Goal: Task Accomplishment & Management: Complete application form

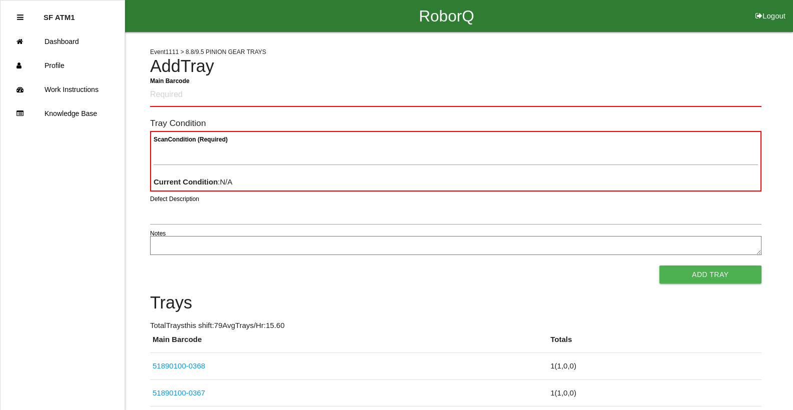
click at [363, 93] on Barcode "Main Barcode" at bounding box center [455, 96] width 611 height 24
click at [694, 19] on div "RoborQ Logout" at bounding box center [446, 16] width 693 height 32
click at [194, 100] on Barcode "Main Barcode" at bounding box center [455, 96] width 611 height 24
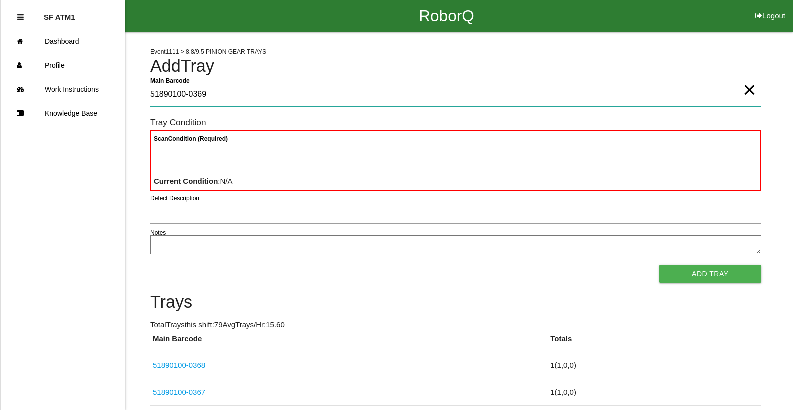
type Barcode "51890100-0369"
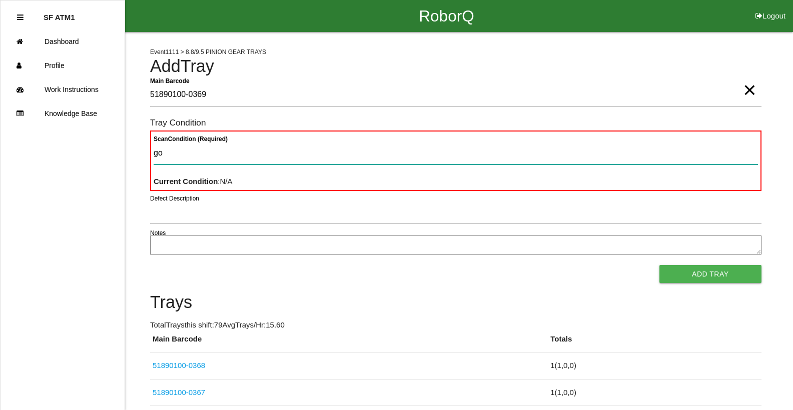
type Condition "goo"
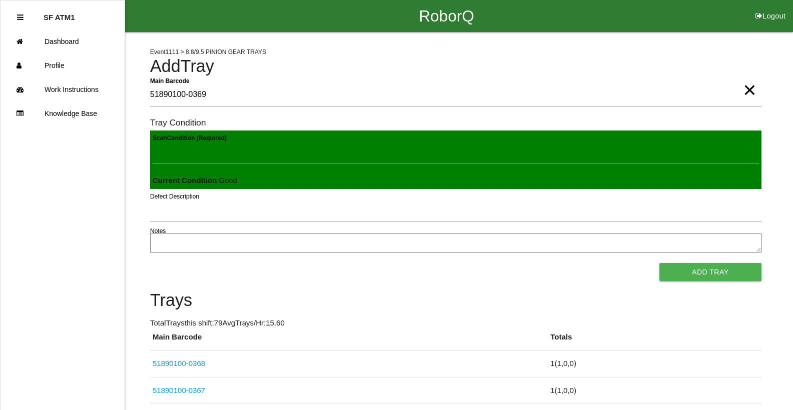
click at [659, 263] on button "Add Tray" at bounding box center [710, 272] width 102 height 18
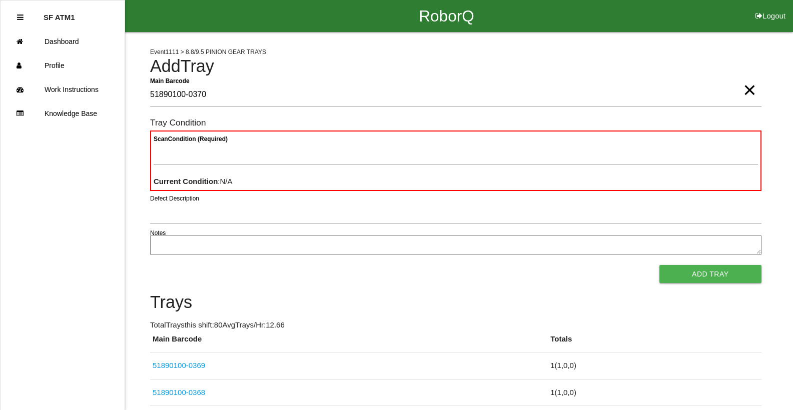
type Barcode "51890100-0370"
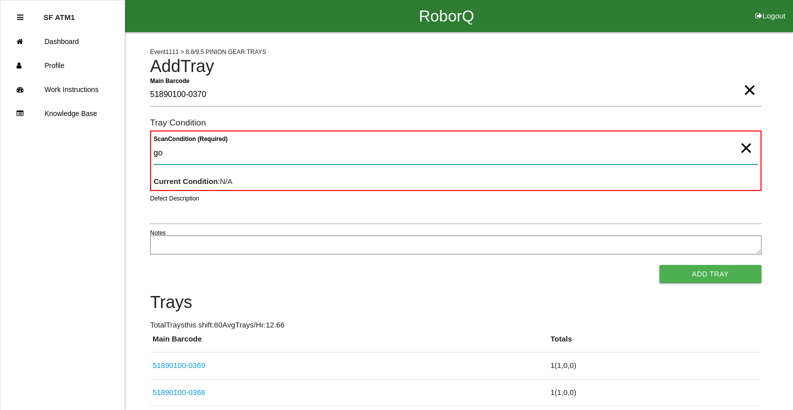
type Condition "goo"
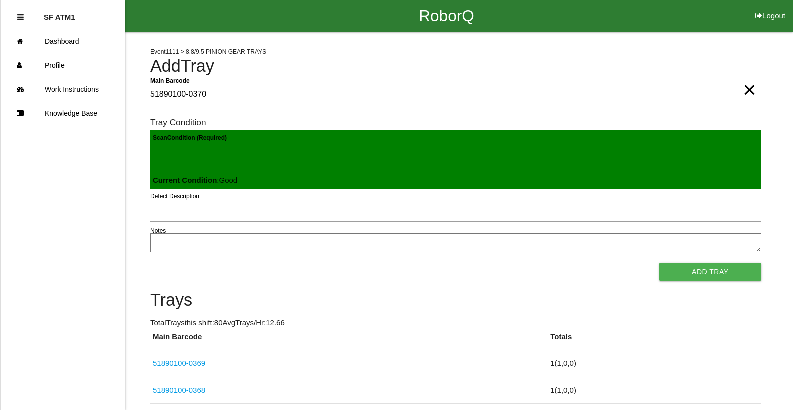
click at [659, 263] on button "Add Tray" at bounding box center [710, 272] width 102 height 18
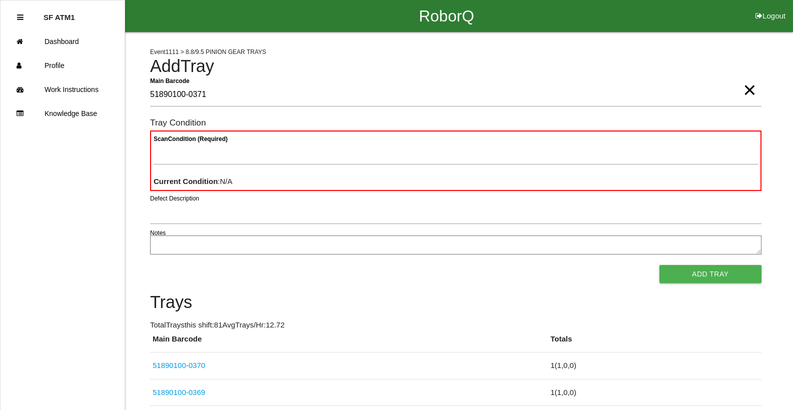
type Barcode "51890100-0371"
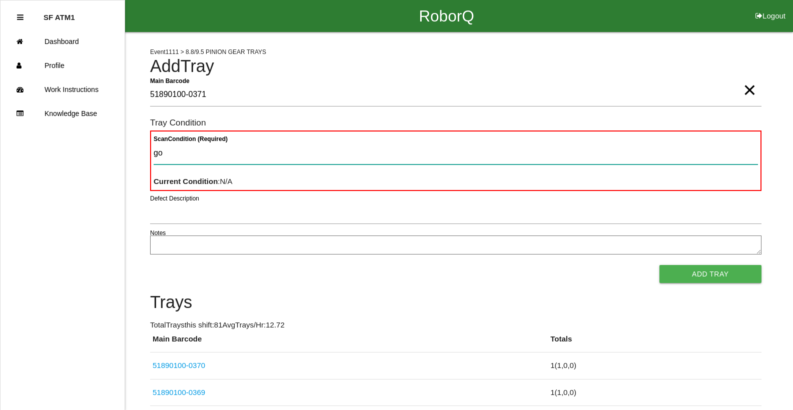
type Condition "goo"
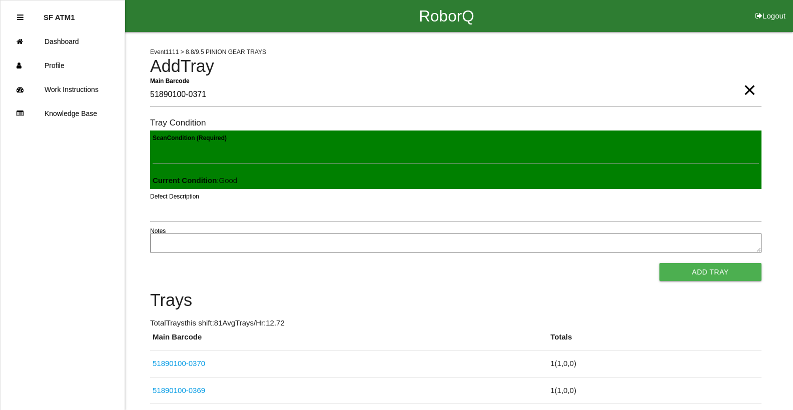
click at [659, 263] on button "Add Tray" at bounding box center [710, 272] width 102 height 18
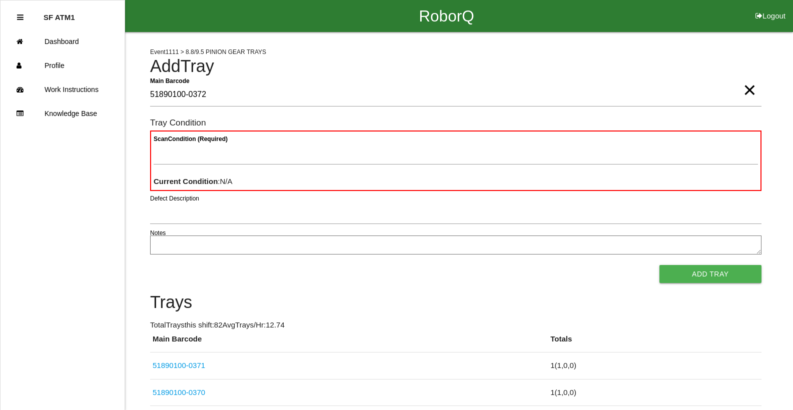
type Barcode "51890100-0372"
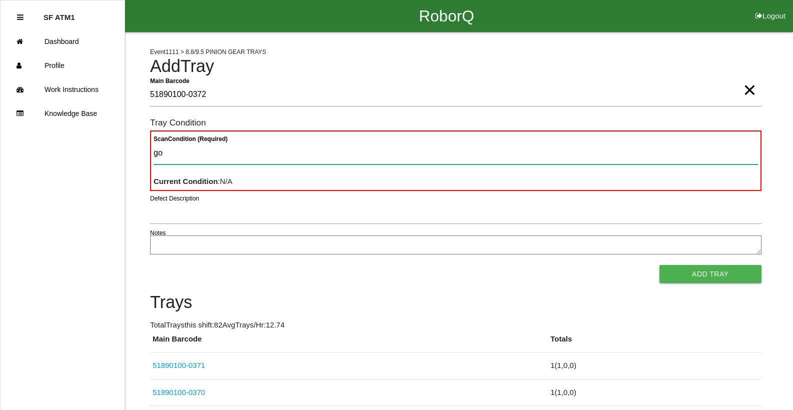
type Condition "goo"
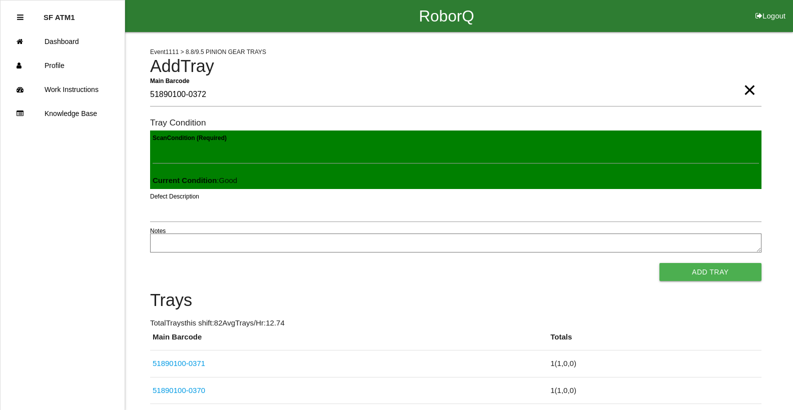
click at [659, 263] on button "Add Tray" at bounding box center [710, 272] width 102 height 18
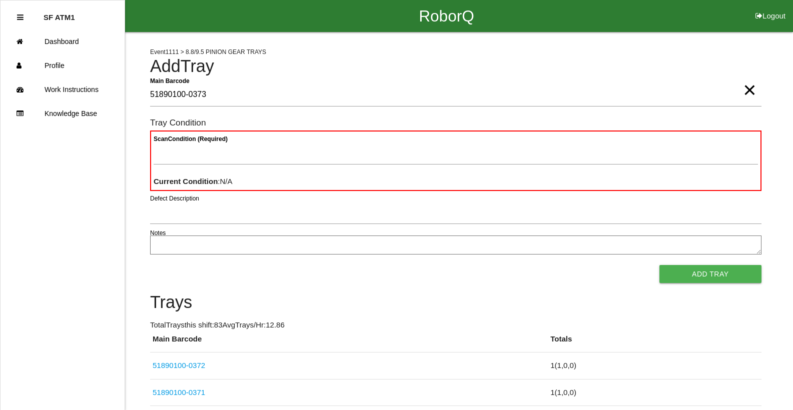
type Barcode "51890100-0373"
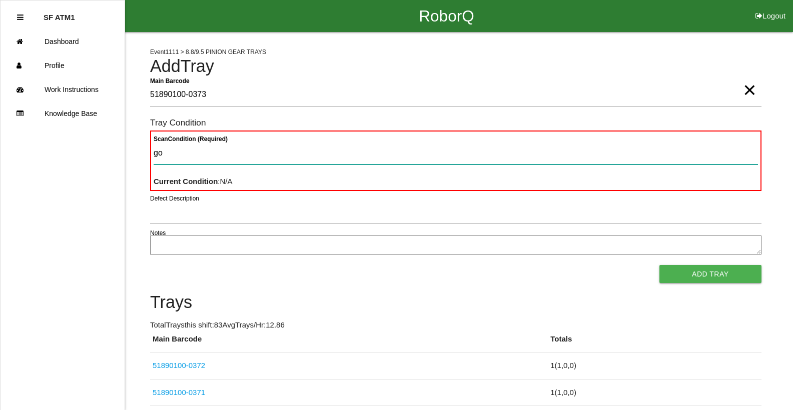
type Condition "goo"
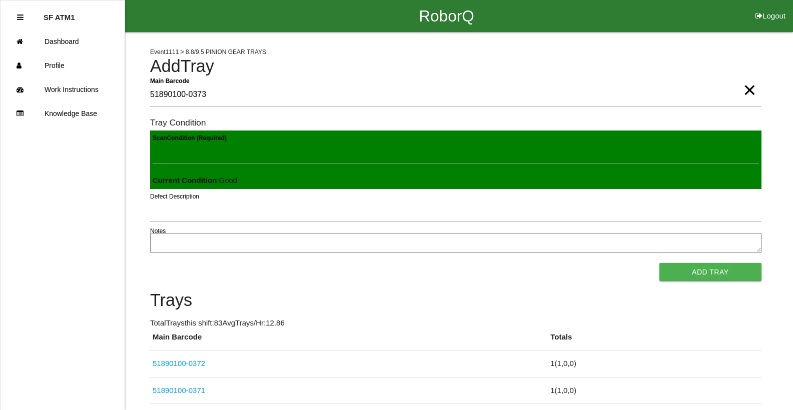
click at [659, 263] on button "Add Tray" at bounding box center [710, 272] width 102 height 18
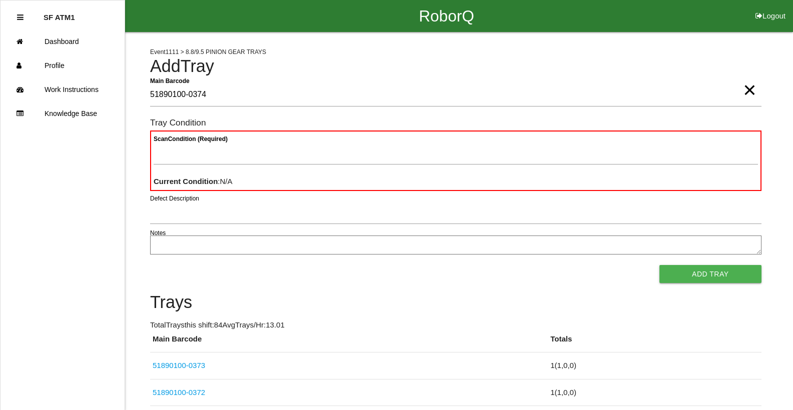
type Barcode "51890100-0374"
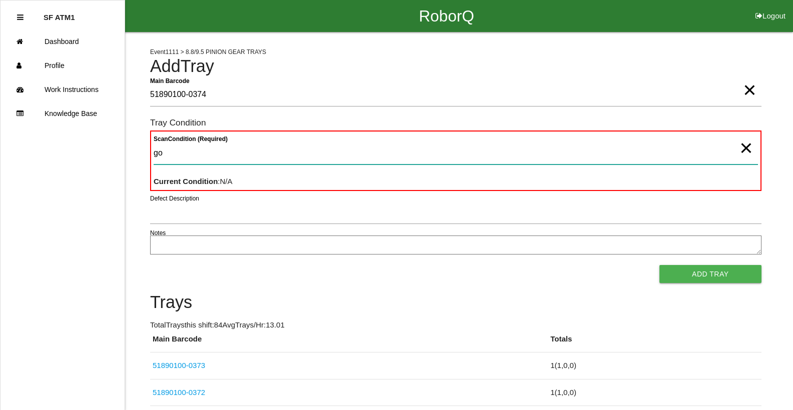
type Condition "goo"
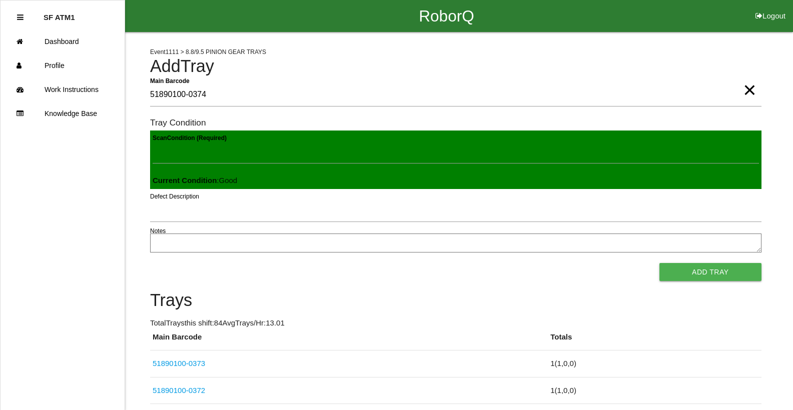
click at [659, 263] on button "Add Tray" at bounding box center [710, 272] width 102 height 18
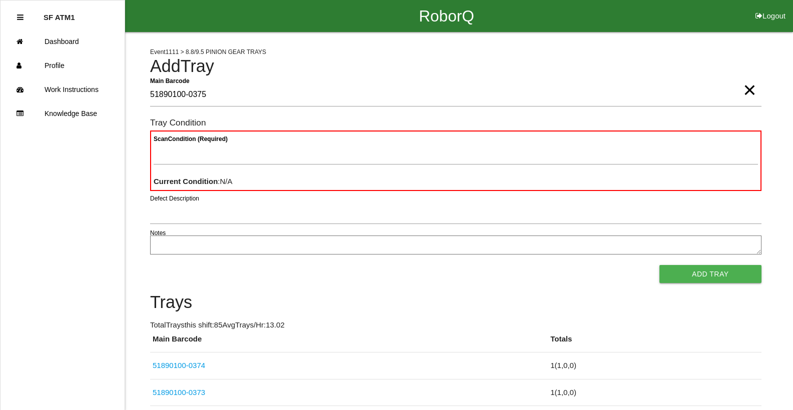
type Barcode "51890100-0375"
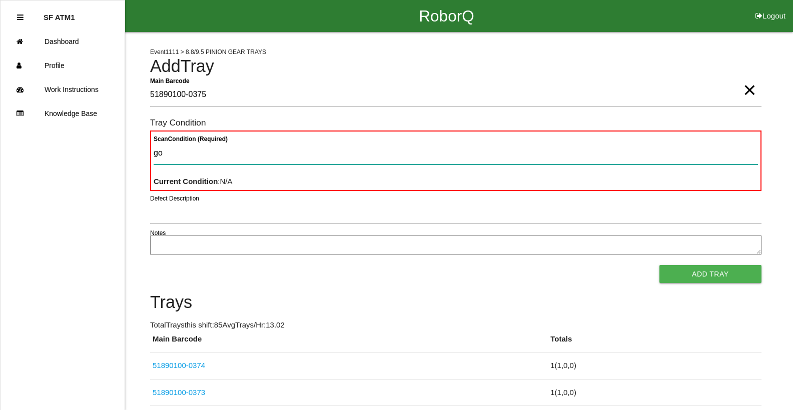
type Condition "goo"
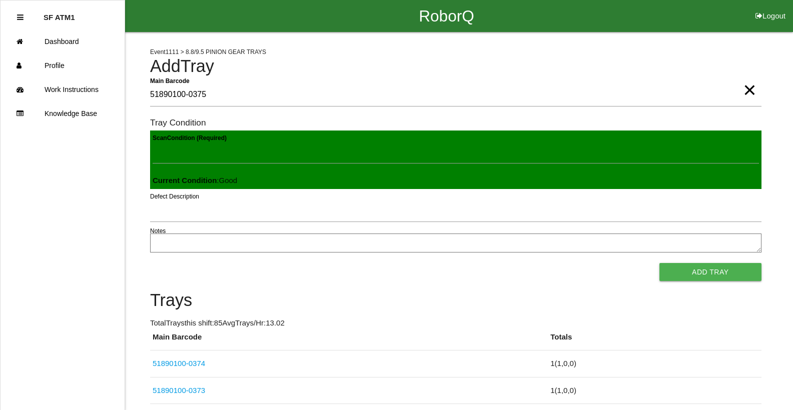
click at [659, 263] on button "Add Tray" at bounding box center [710, 272] width 102 height 18
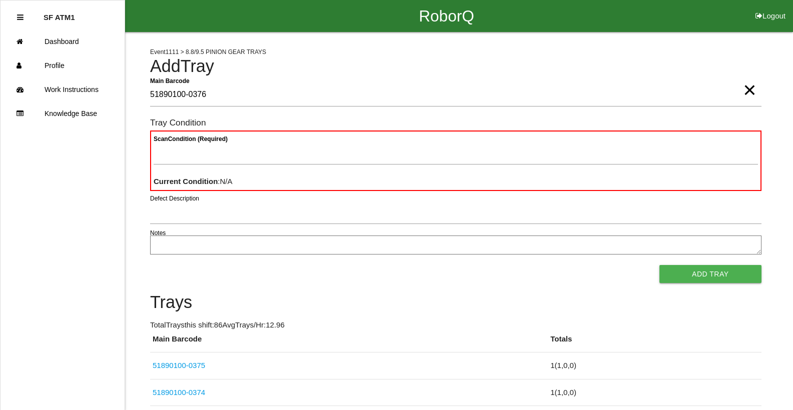
type Barcode "51890100-0376"
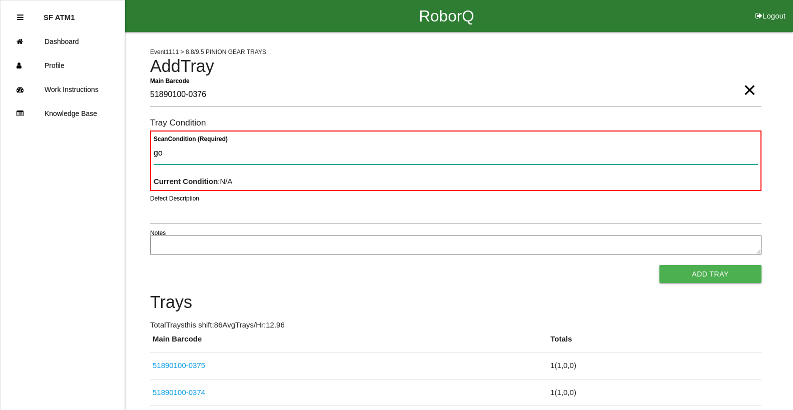
type Condition "goo"
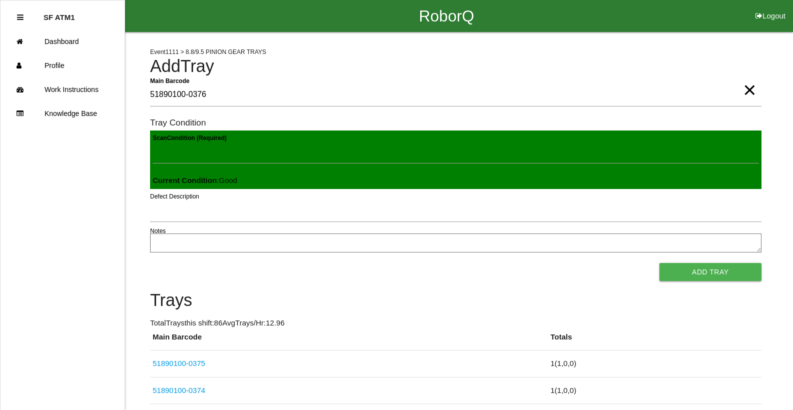
click at [659, 263] on button "Add Tray" at bounding box center [710, 272] width 102 height 18
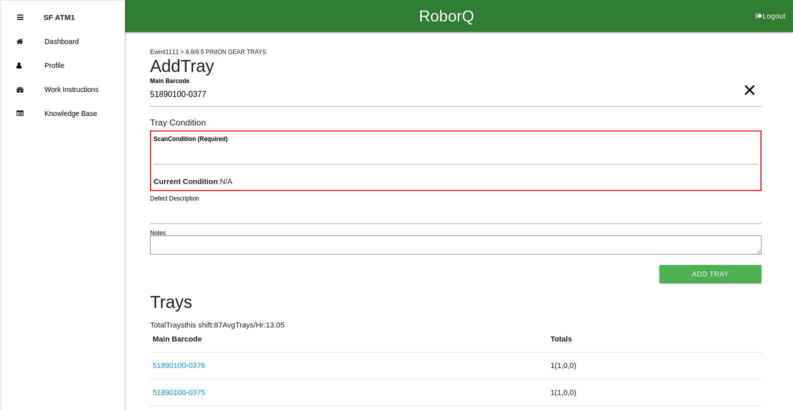
type Barcode "51890100-0377"
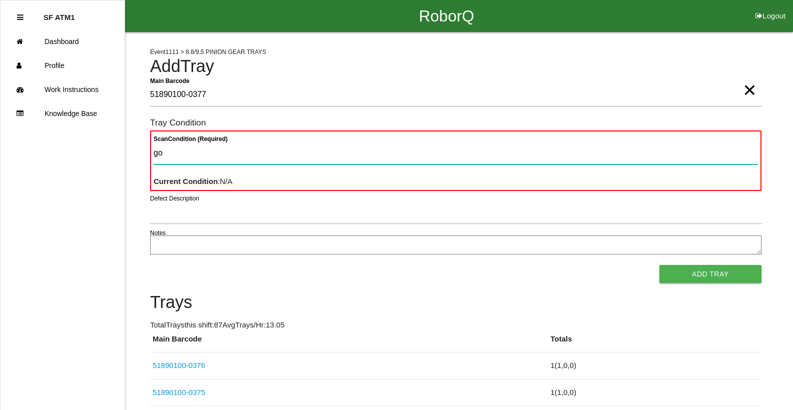
type Condition "goo"
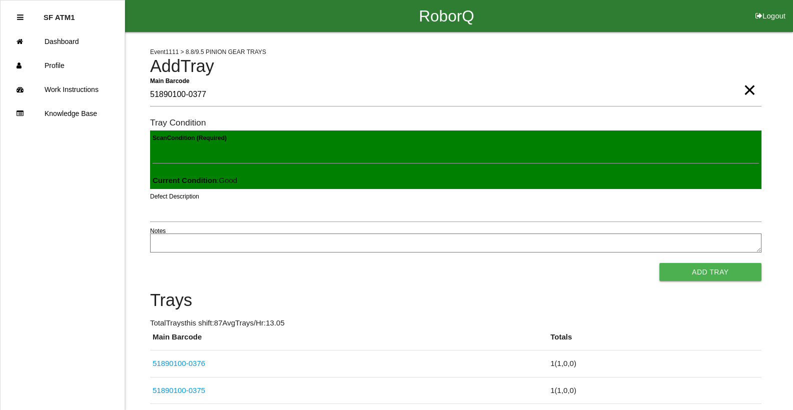
click at [659, 263] on button "Add Tray" at bounding box center [710, 272] width 102 height 18
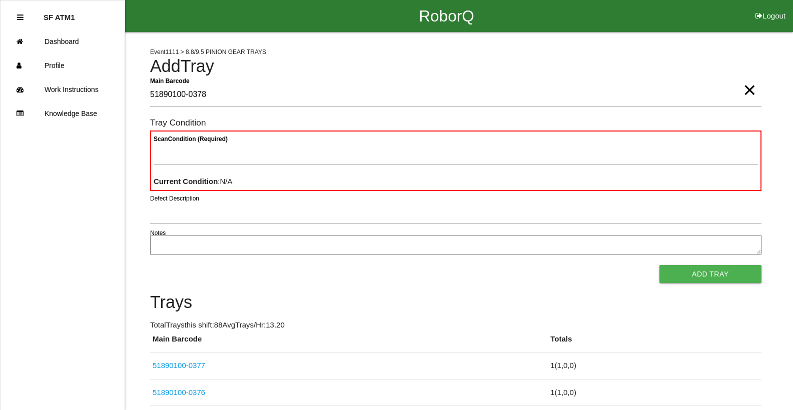
type Barcode "51890100-0378"
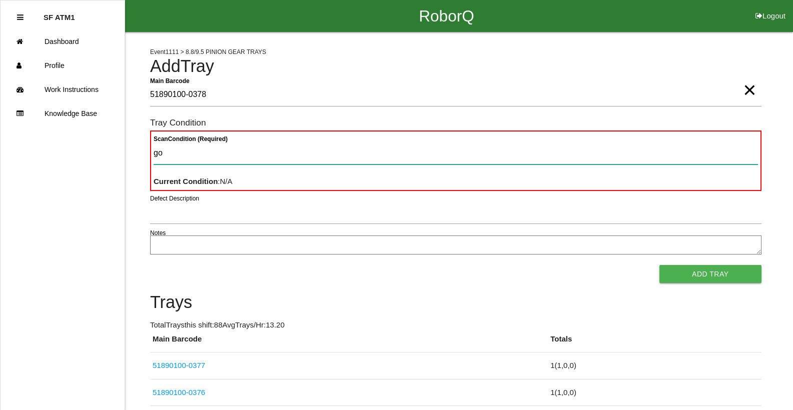
type Condition "goo"
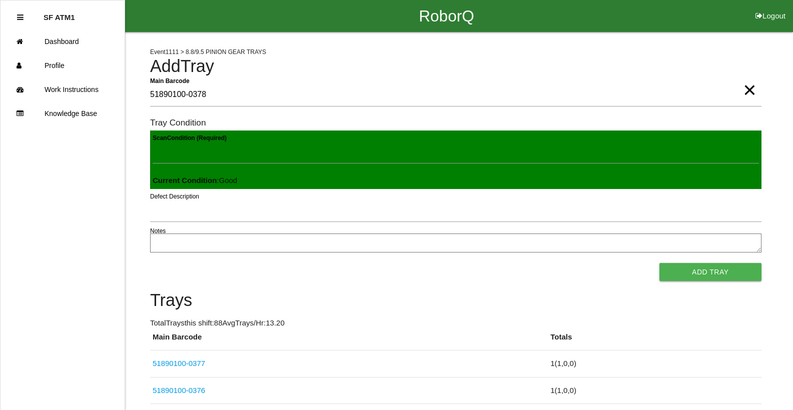
click at [659, 263] on button "Add Tray" at bounding box center [710, 272] width 102 height 18
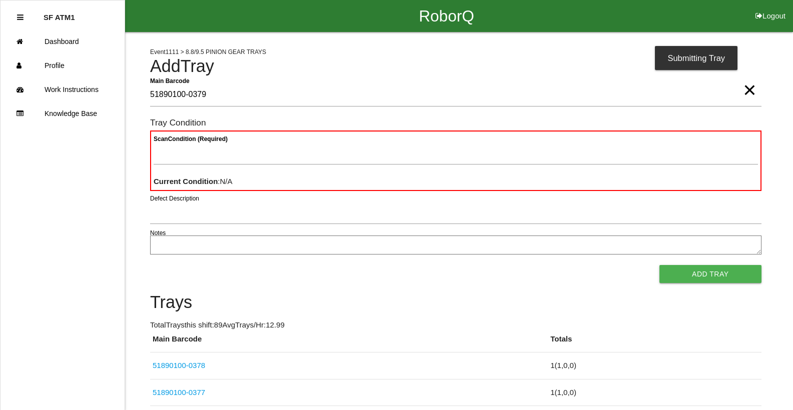
type Barcode "51890100-0379"
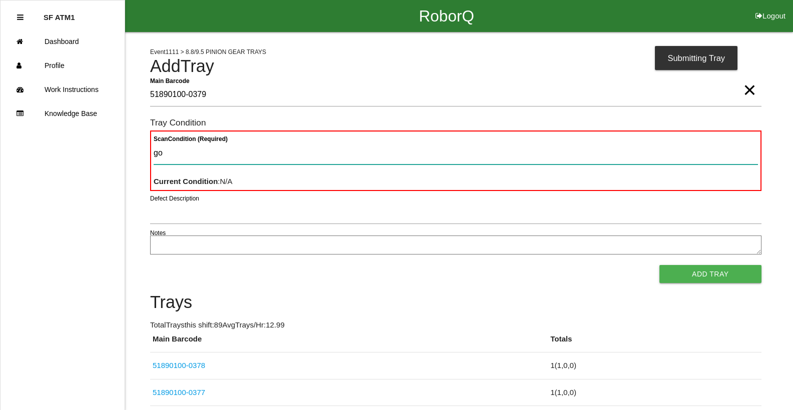
type Condition "goo"
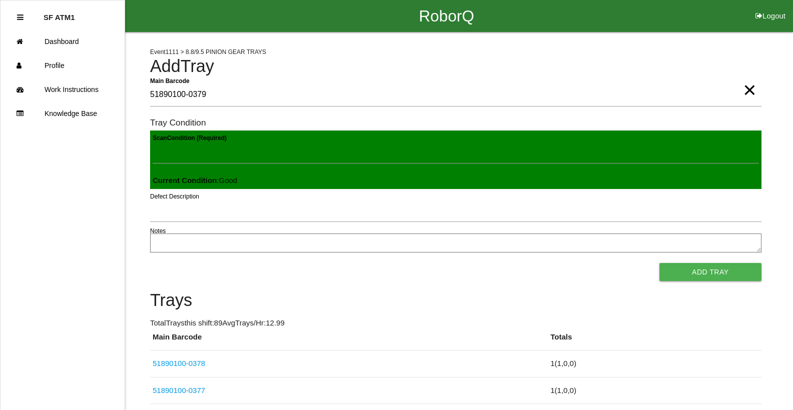
click at [659, 263] on button "Add Tray" at bounding box center [710, 272] width 102 height 18
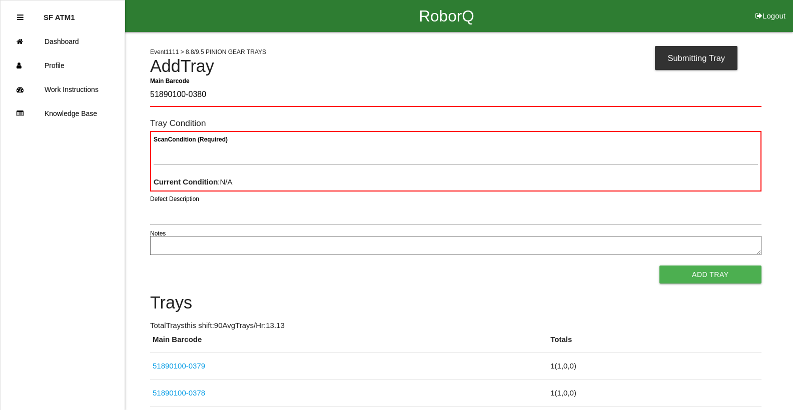
type Barcode "51890100-0380"
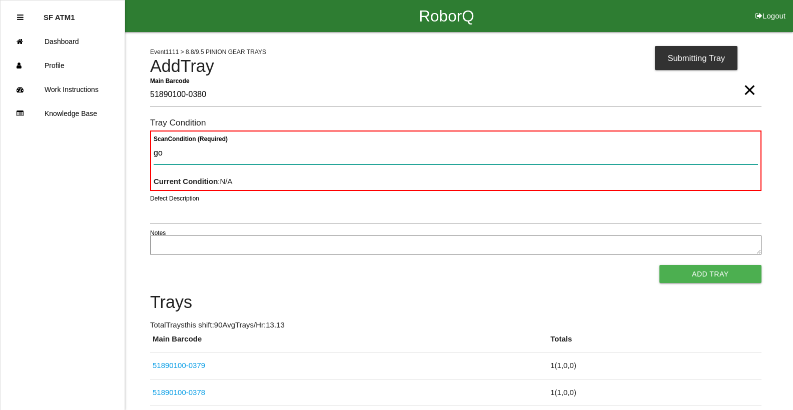
type Condition "goo"
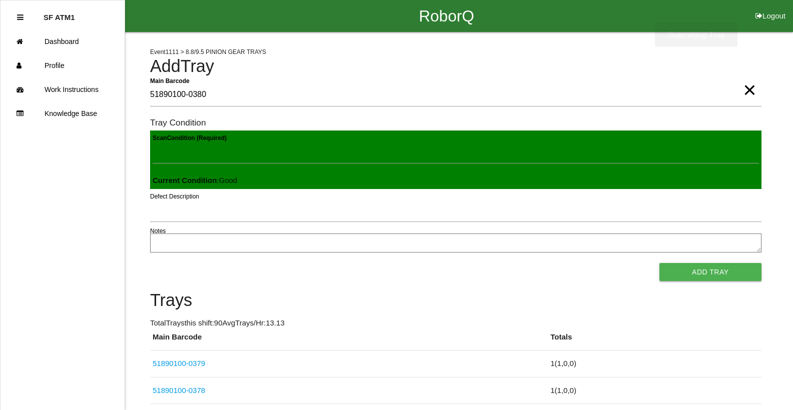
click at [659, 263] on button "Add Tray" at bounding box center [710, 272] width 102 height 18
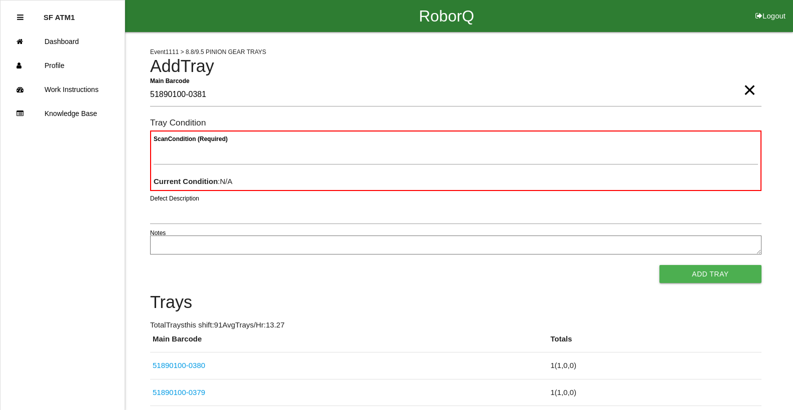
type Barcode "51890100-0381"
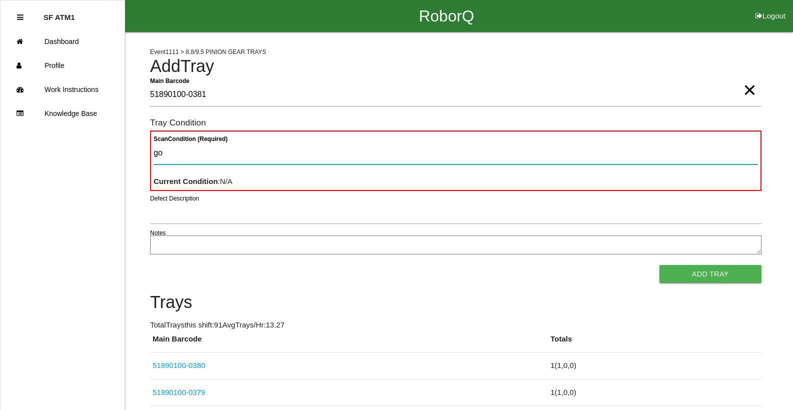
type Condition "goo"
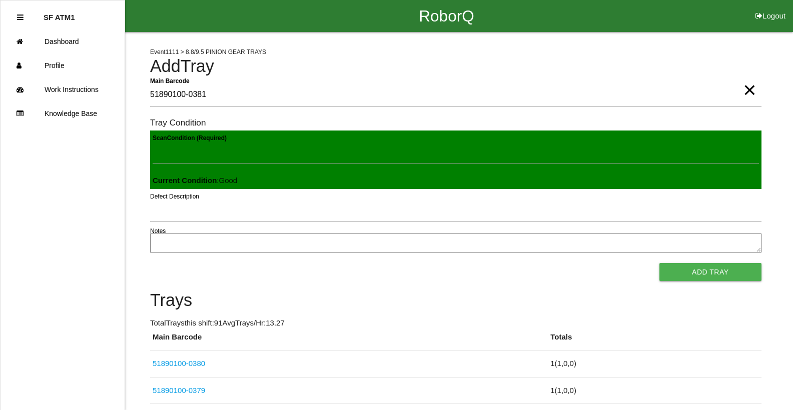
click at [659, 263] on button "Add Tray" at bounding box center [710, 272] width 102 height 18
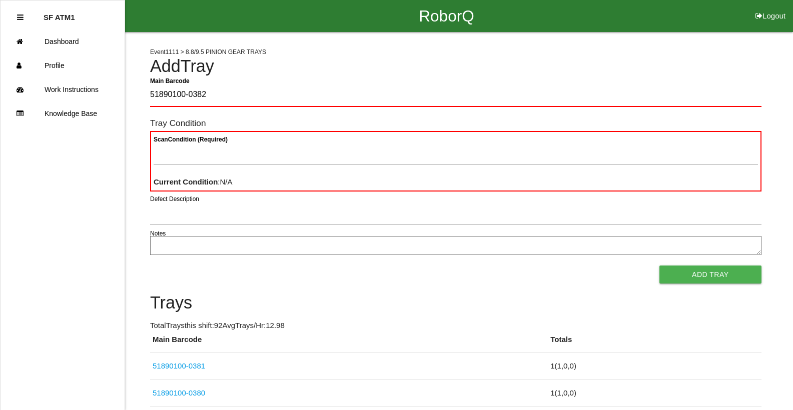
type Barcode "51890100-0382"
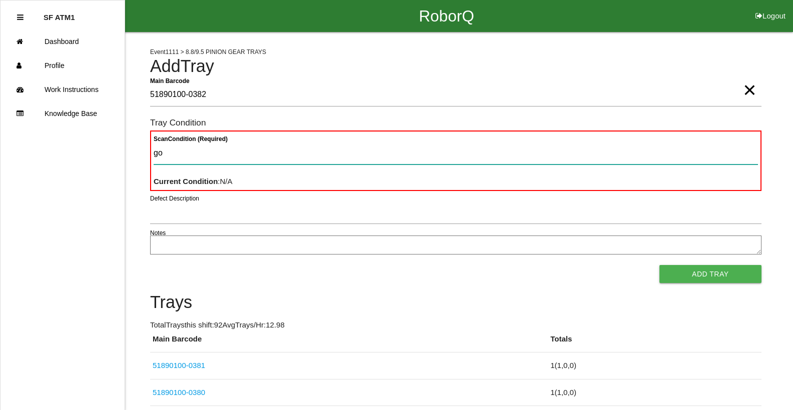
type Condition "goo"
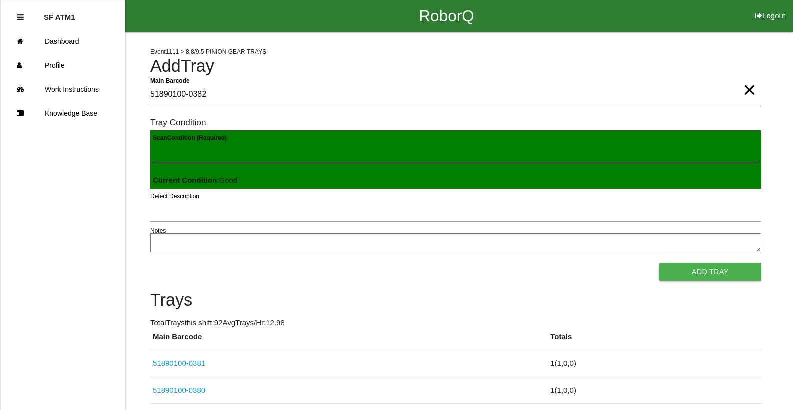
click at [659, 263] on button "Add Tray" at bounding box center [710, 272] width 102 height 18
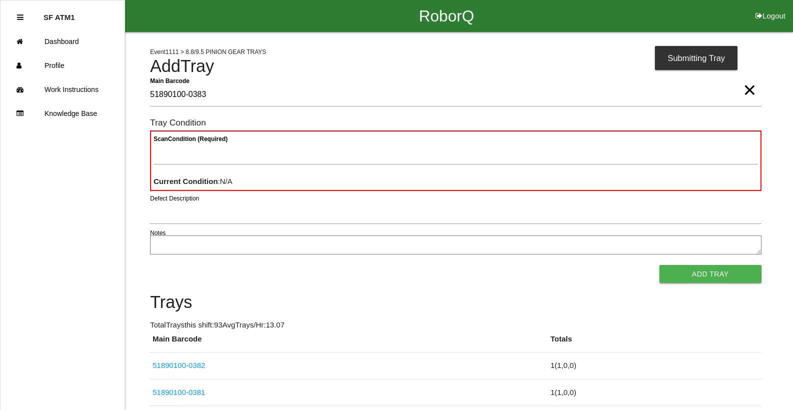
type Barcode "51890100-0383"
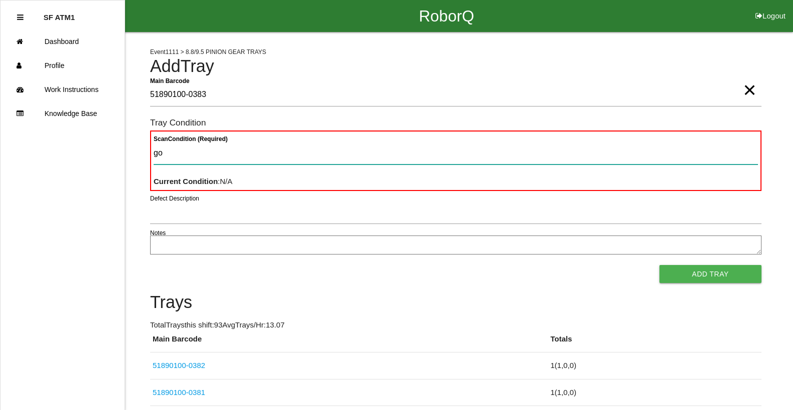
type Condition "goo"
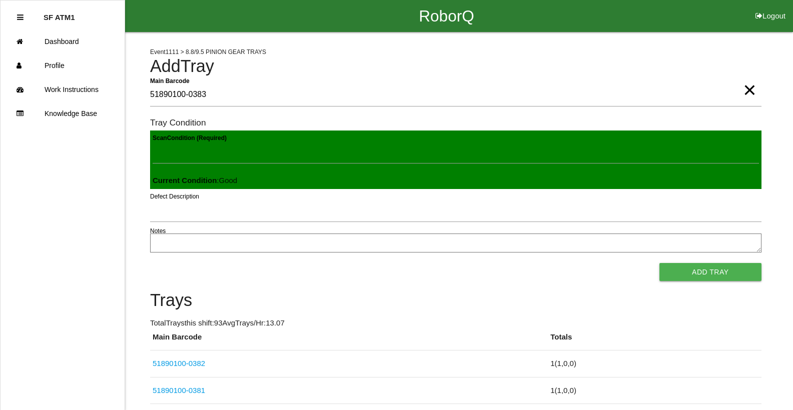
click at [659, 263] on button "Add Tray" at bounding box center [710, 272] width 102 height 18
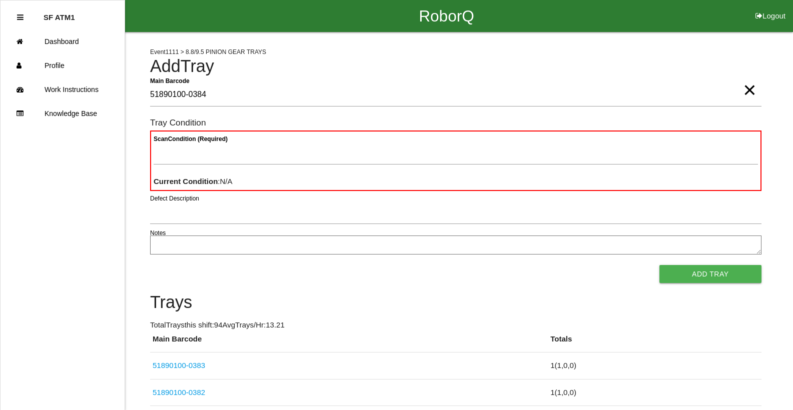
type Barcode "51890100-0384"
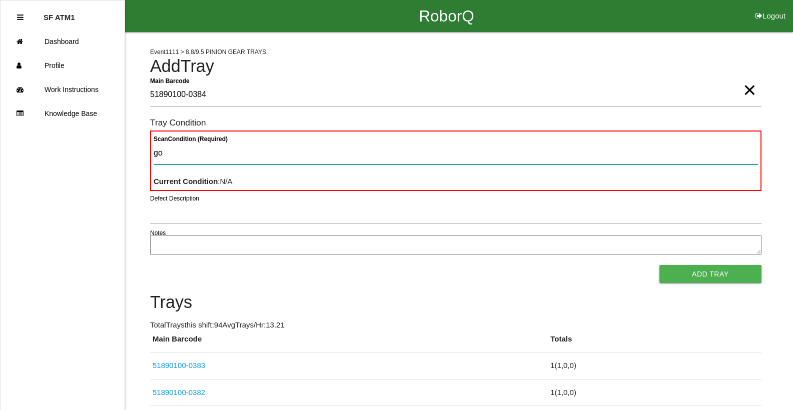
type Condition "goo"
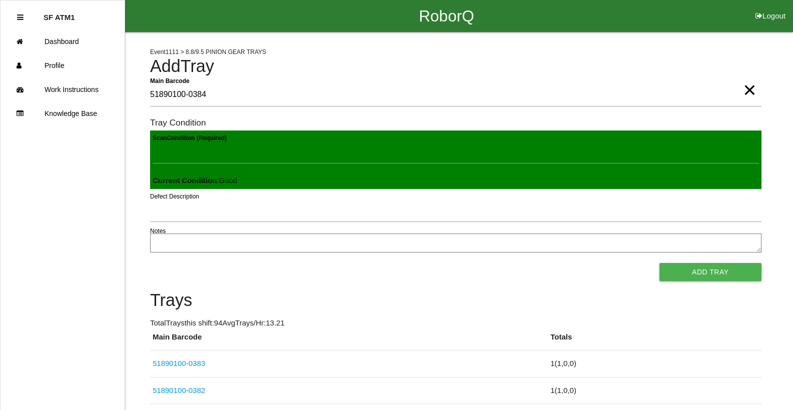
click at [659, 263] on button "Add Tray" at bounding box center [710, 272] width 102 height 18
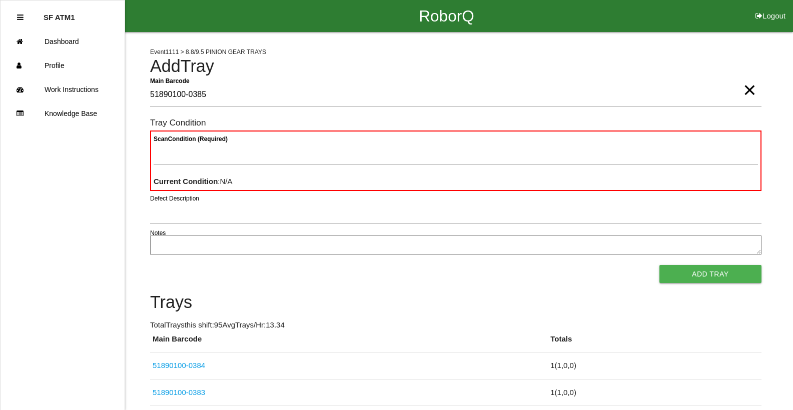
type Barcode "51890100-0385"
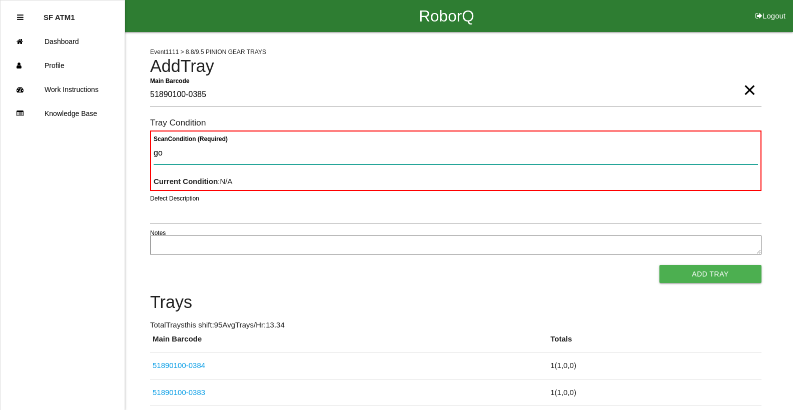
type Condition "goo"
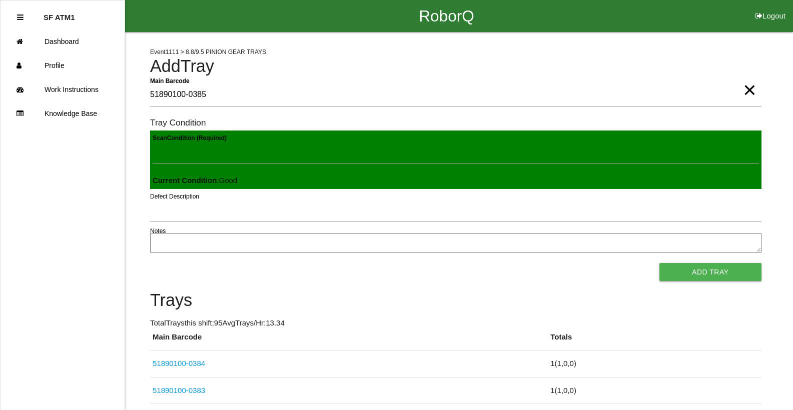
click at [659, 263] on button "Add Tray" at bounding box center [710, 272] width 102 height 18
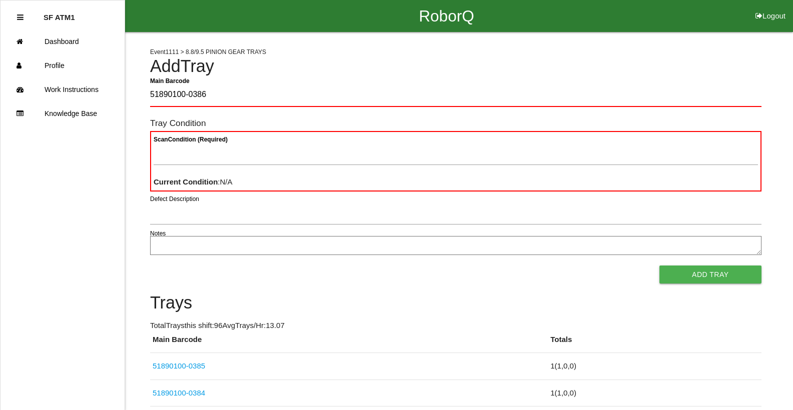
type Barcode "51890100-0386"
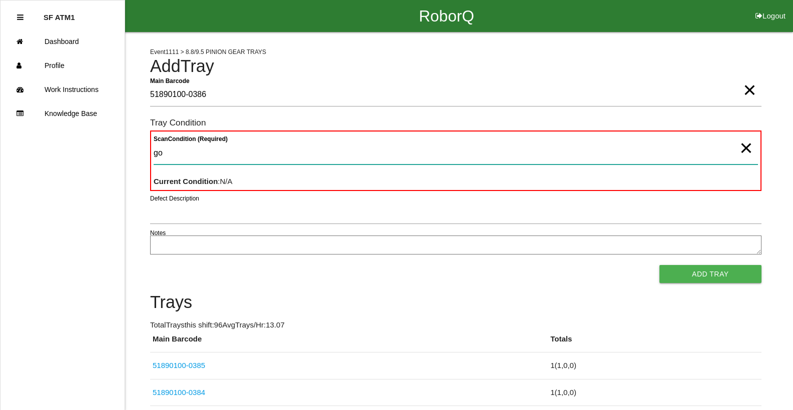
type Condition "goo"
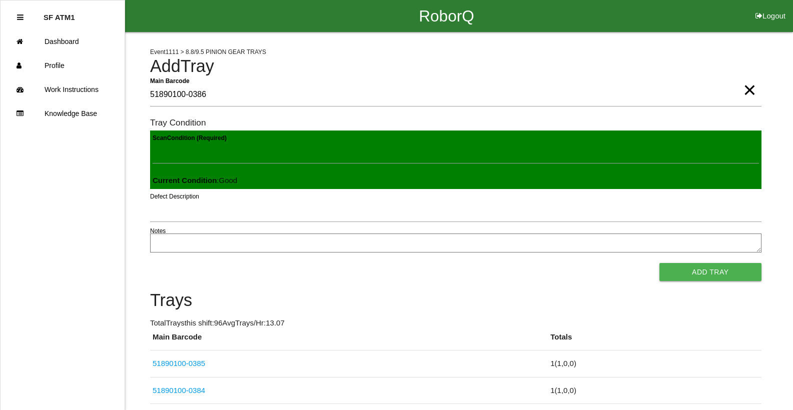
click at [659, 263] on button "Add Tray" at bounding box center [710, 272] width 102 height 18
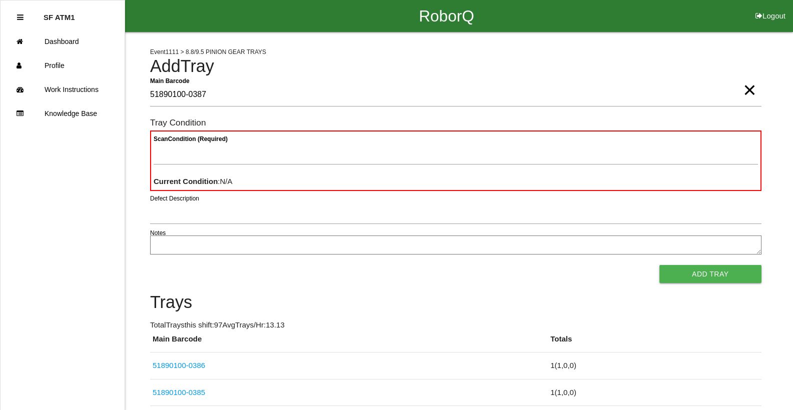
type Barcode "51890100-0387"
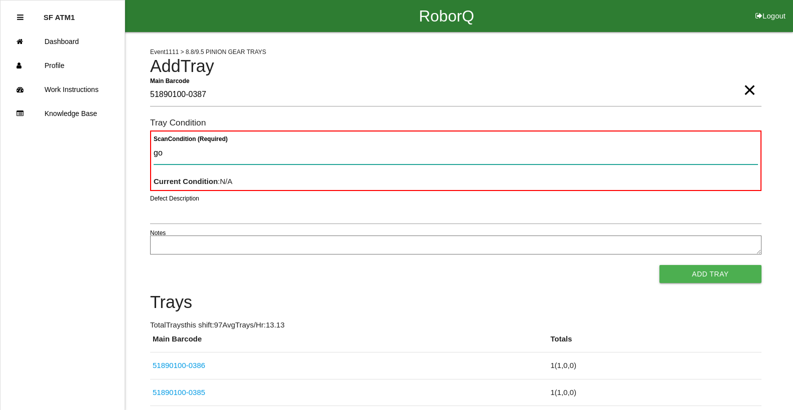
type Condition "goo"
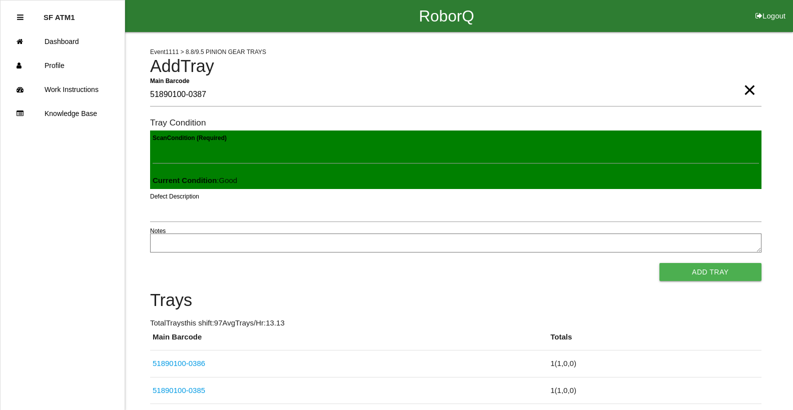
click at [659, 263] on button "Add Tray" at bounding box center [710, 272] width 102 height 18
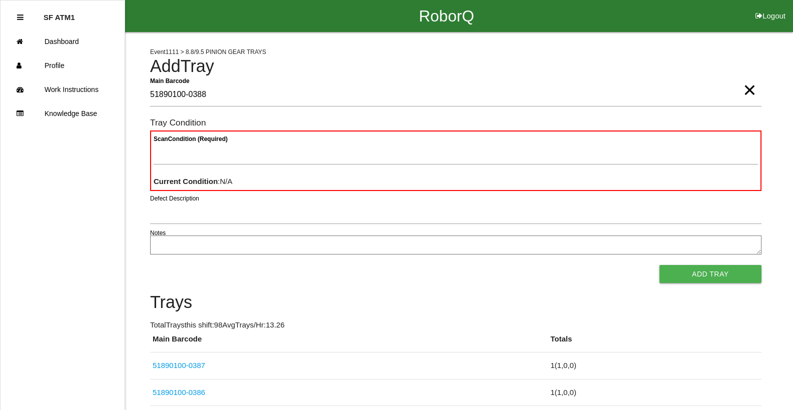
type Barcode "51890100-0388"
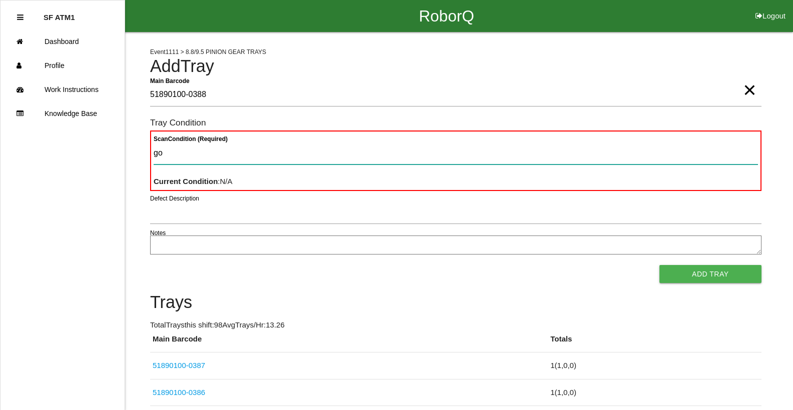
type Condition "goo"
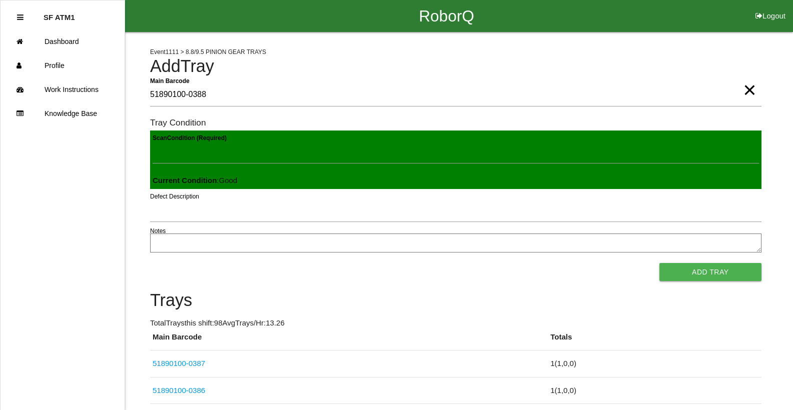
click at [659, 263] on button "Add Tray" at bounding box center [710, 272] width 102 height 18
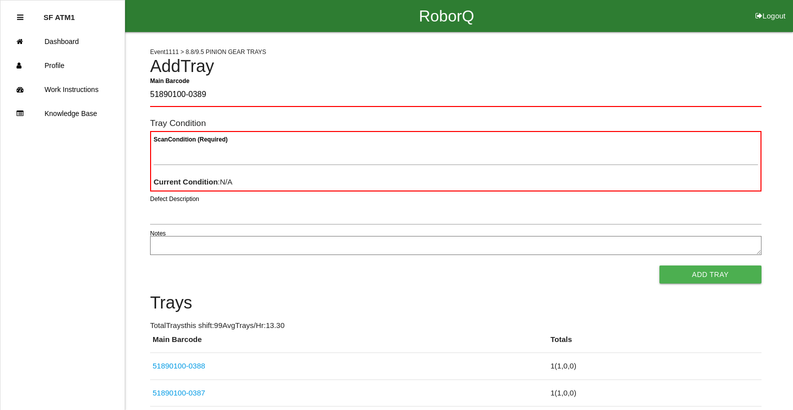
type Barcode "51890100-0389"
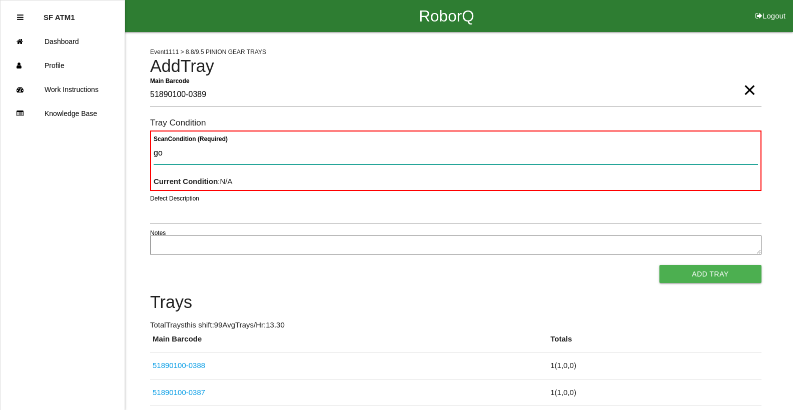
type Condition "goo"
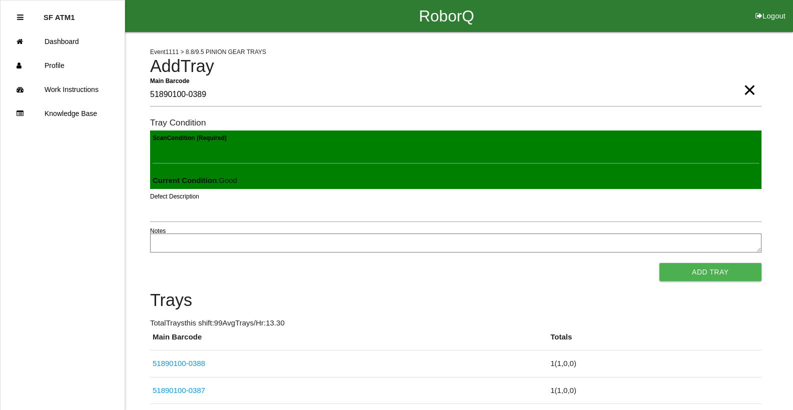
click at [659, 263] on button "Add Tray" at bounding box center [710, 272] width 102 height 18
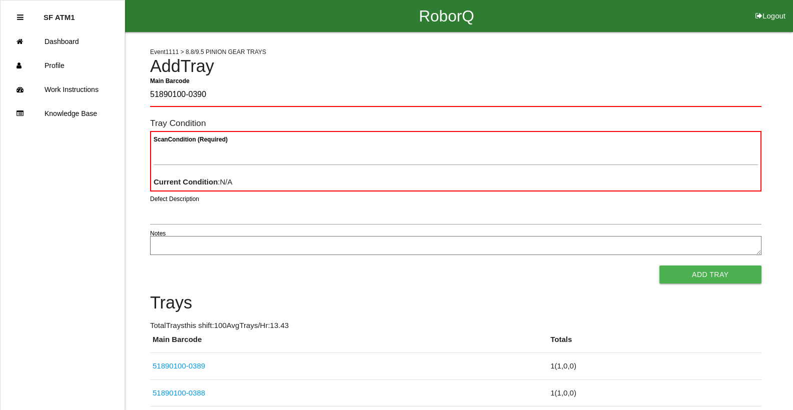
type Barcode "51890100-0390"
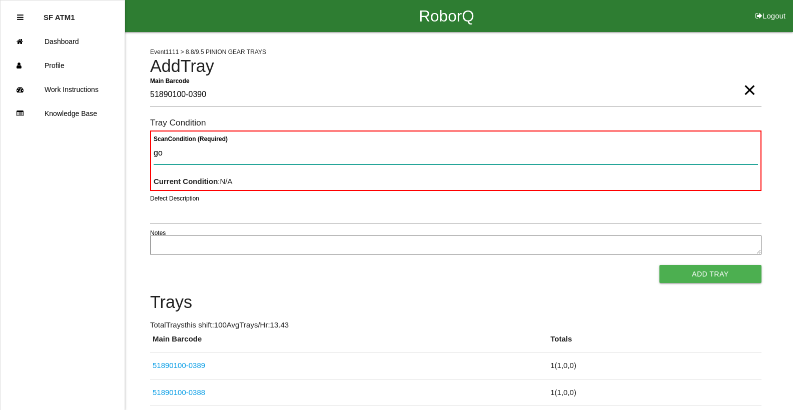
type Condition "goo"
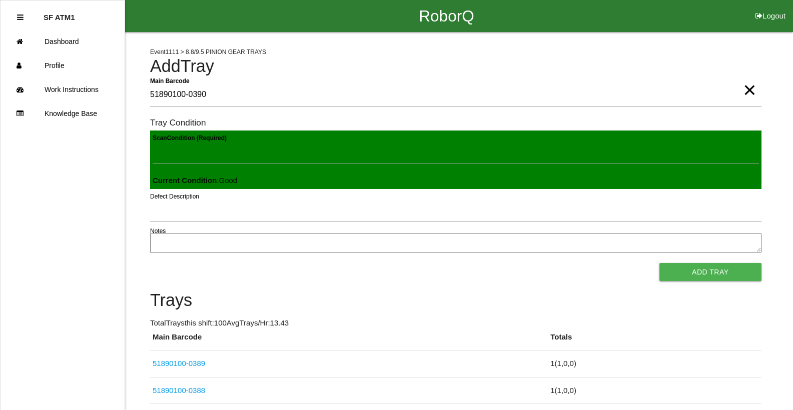
click at [659, 263] on button "Add Tray" at bounding box center [710, 272] width 102 height 18
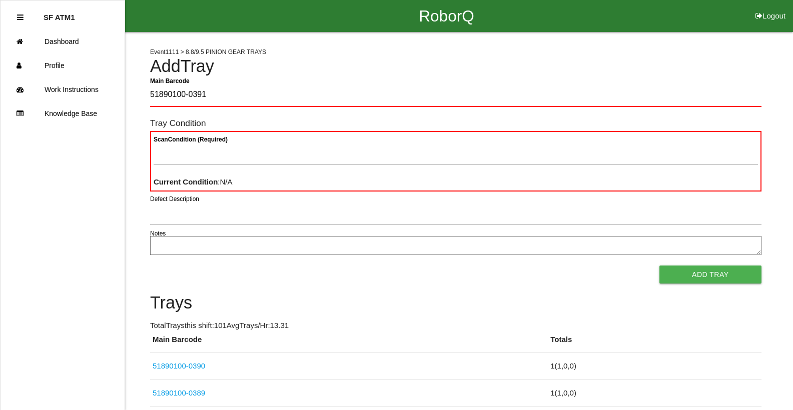
type Barcode "51890100-0391"
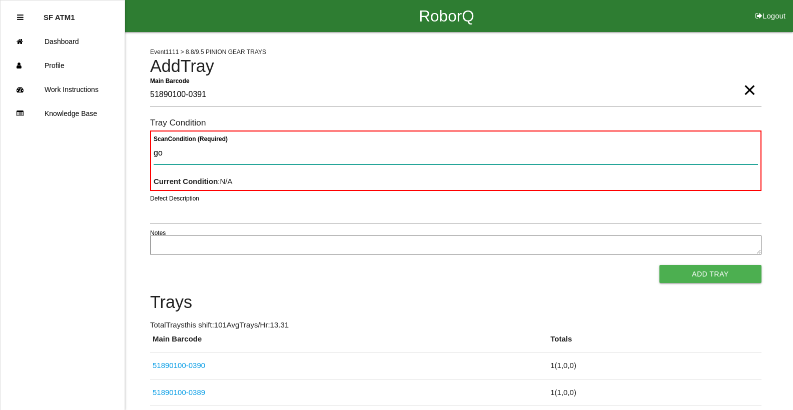
type Condition "goo"
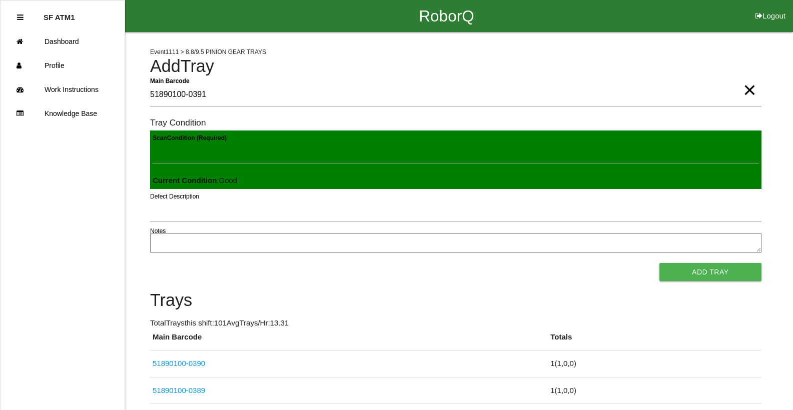
click at [659, 263] on button "Add Tray" at bounding box center [710, 272] width 102 height 18
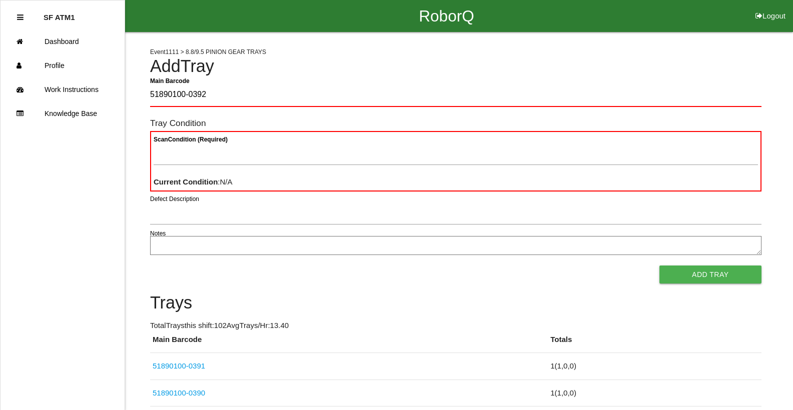
type Barcode "51890100-0392"
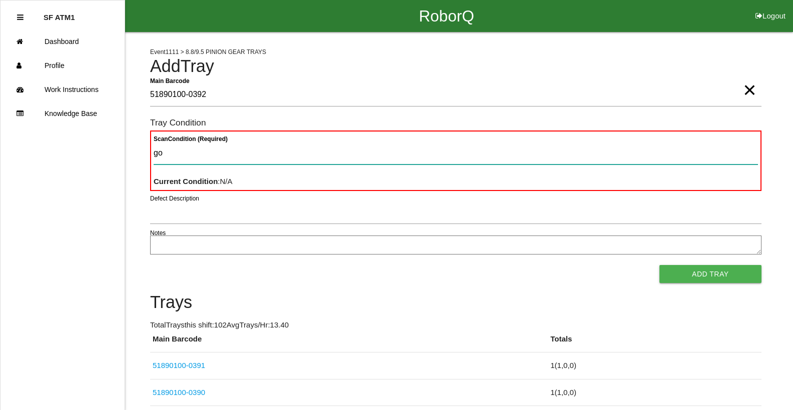
type Condition "goo"
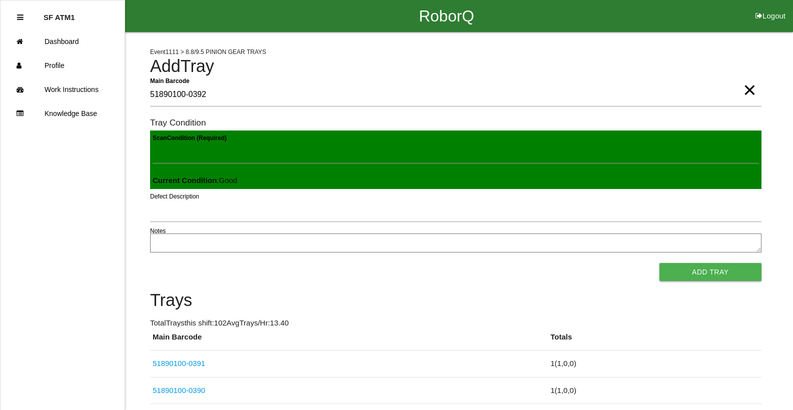
click at [659, 263] on button "Add Tray" at bounding box center [710, 272] width 102 height 18
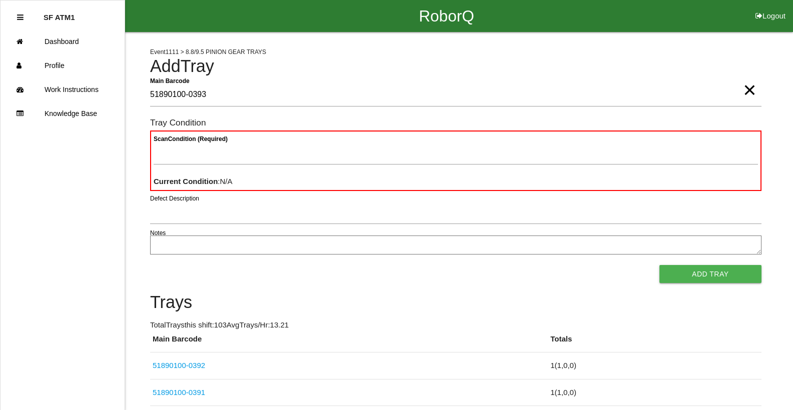
type Barcode "51890100-0393"
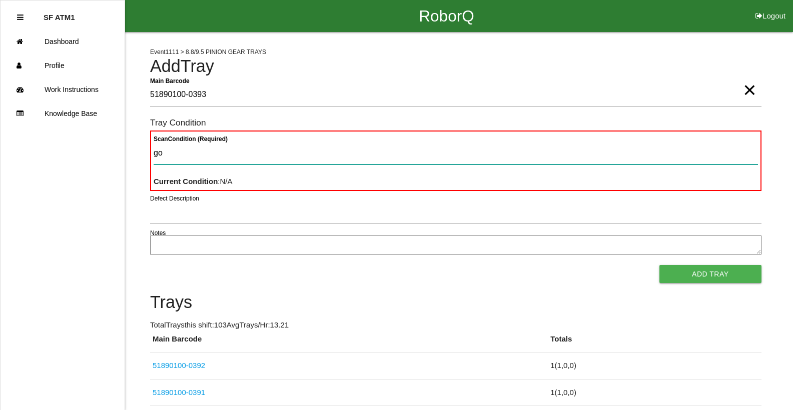
type Condition "goo"
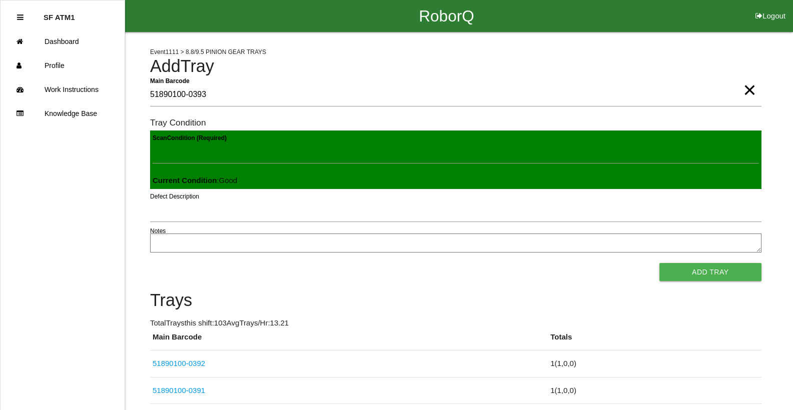
click at [659, 263] on button "Add Tray" at bounding box center [710, 272] width 102 height 18
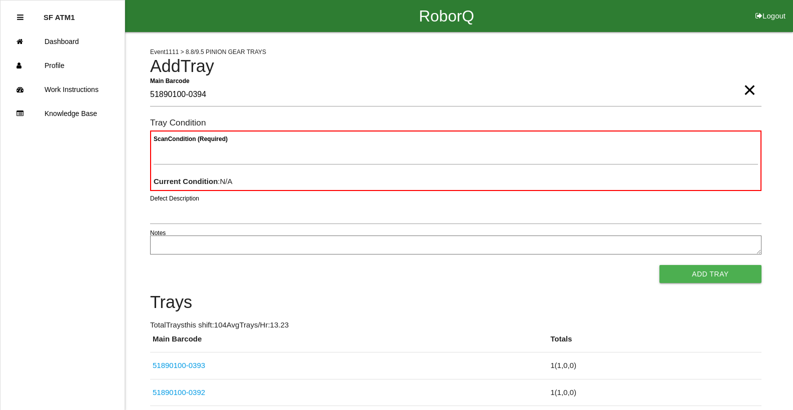
type Barcode "51890100-0394"
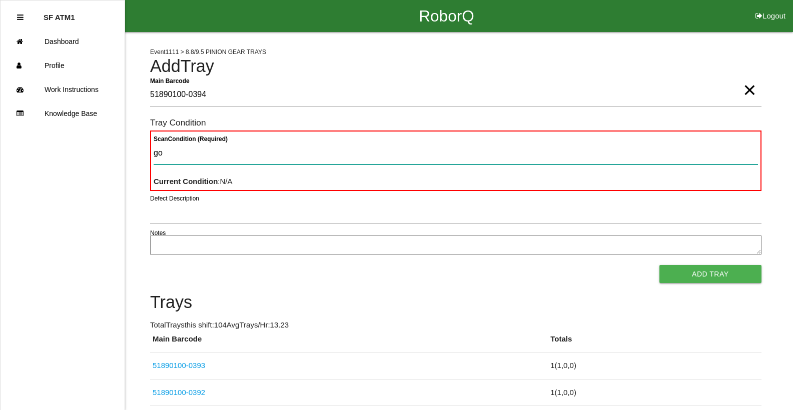
type Condition "goo"
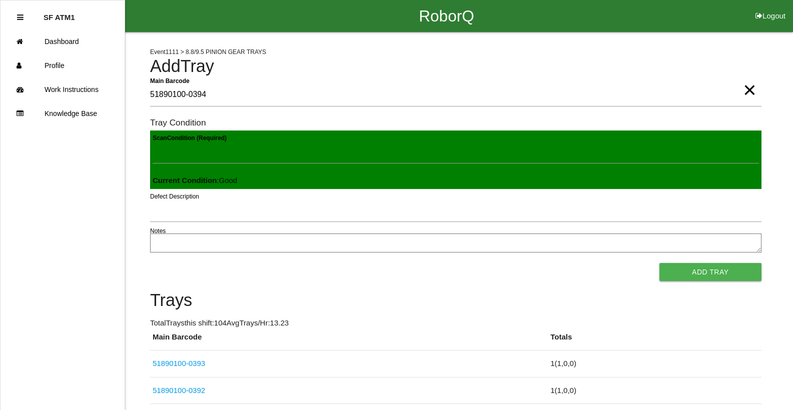
click at [659, 263] on button "Add Tray" at bounding box center [710, 272] width 102 height 18
